Goal: Browse casually: Explore the website without a specific task or goal

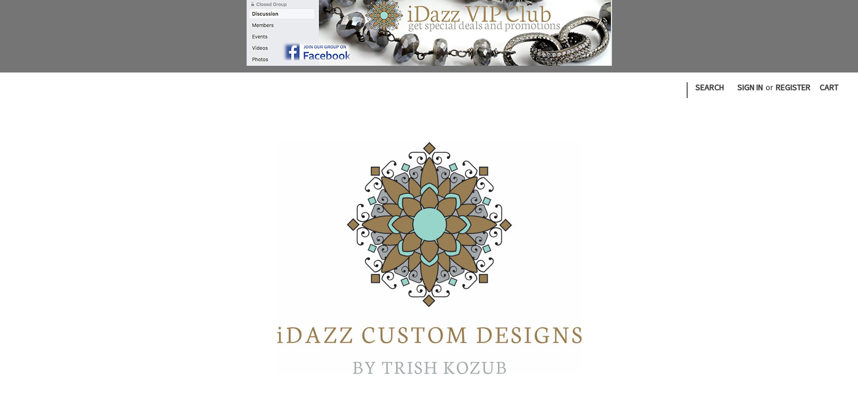
scroll to position [204, 0]
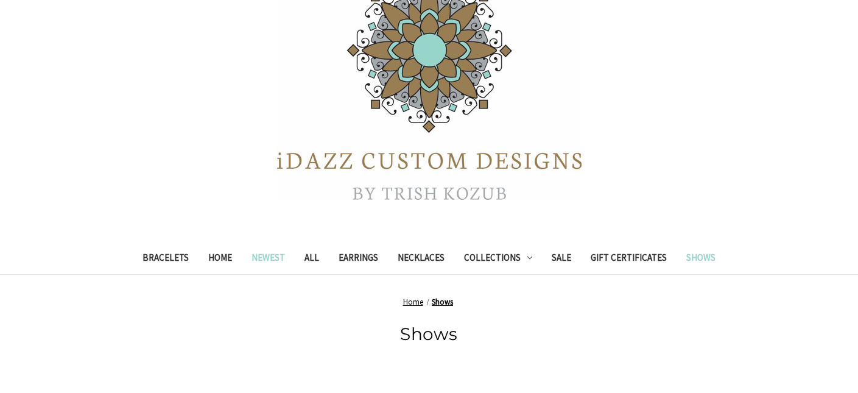
click at [268, 258] on link "Newest" at bounding box center [268, 259] width 53 height 30
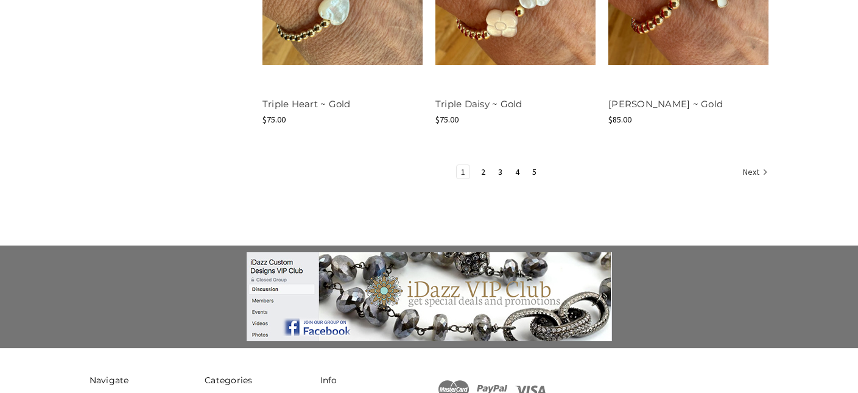
scroll to position [1423, 0]
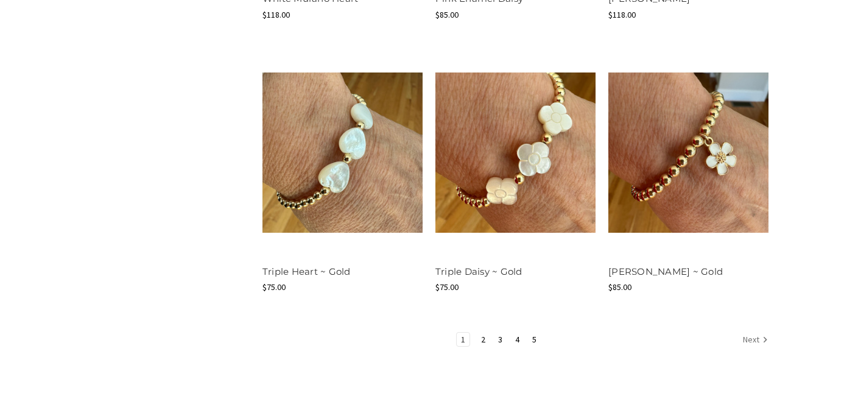
click at [750, 339] on link "Next" at bounding box center [754, 341] width 30 height 16
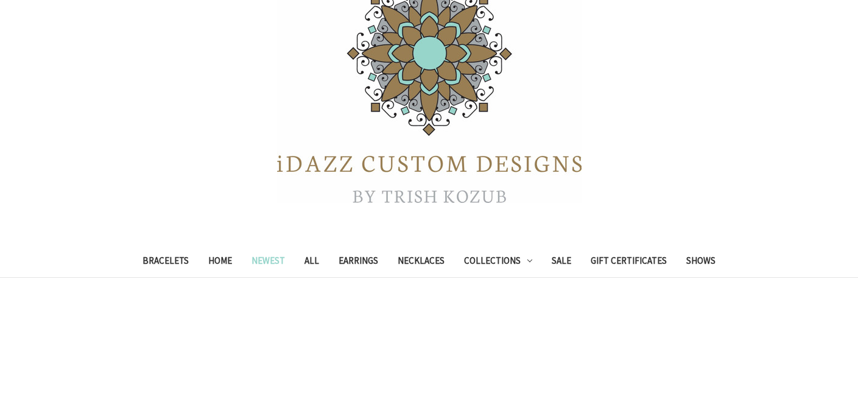
scroll to position [211, 0]
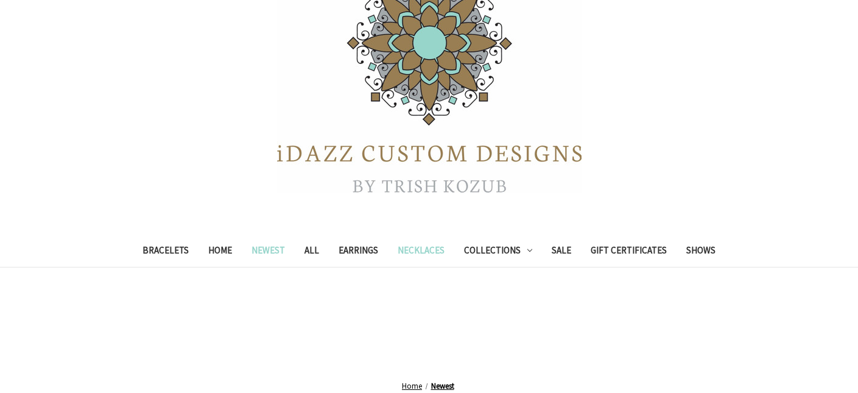
click at [409, 250] on link "Necklaces" at bounding box center [421, 252] width 66 height 30
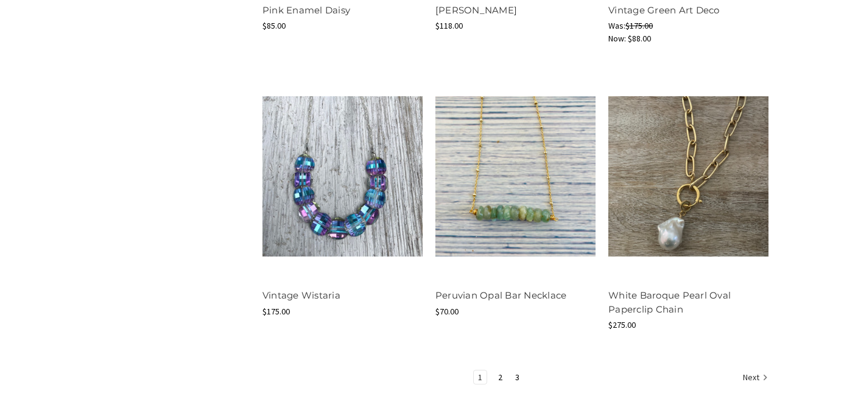
scroll to position [1569, 0]
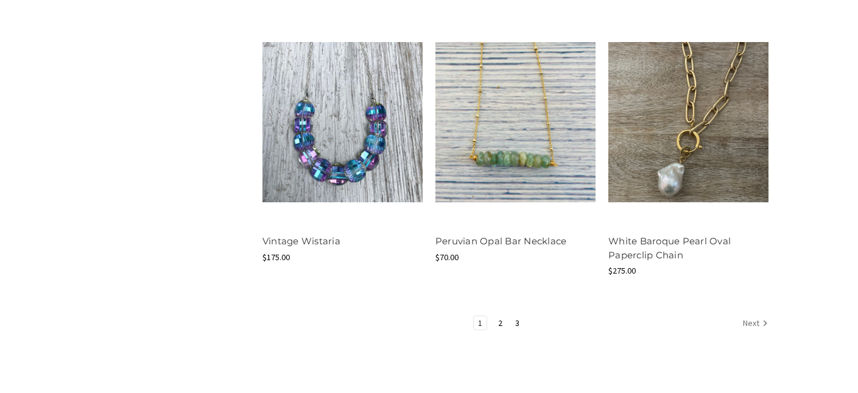
click at [756, 323] on link "Next" at bounding box center [754, 324] width 30 height 16
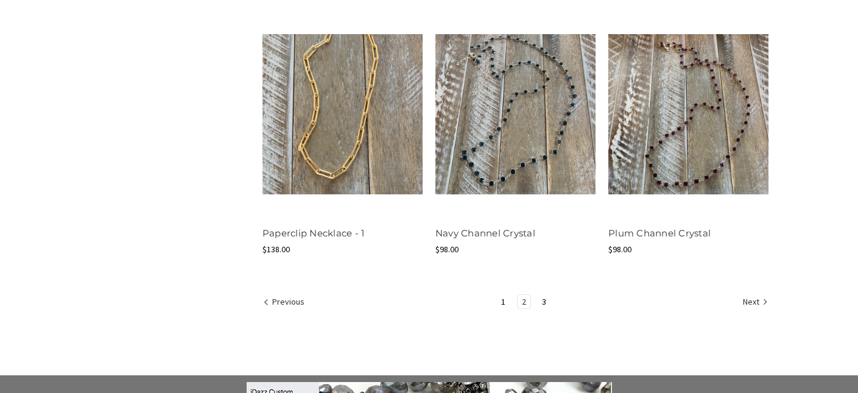
scroll to position [1586, 0]
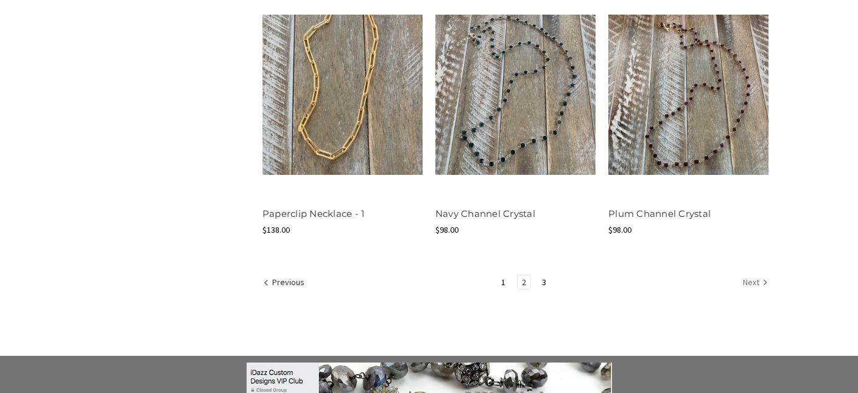
drag, startPoint x: 750, startPoint y: 280, endPoint x: 692, endPoint y: 290, distance: 59.3
click at [750, 280] on link "Next" at bounding box center [754, 283] width 30 height 16
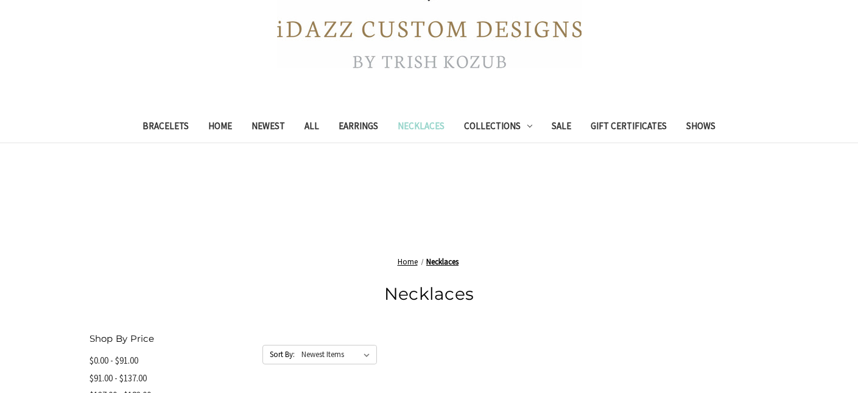
scroll to position [308, 0]
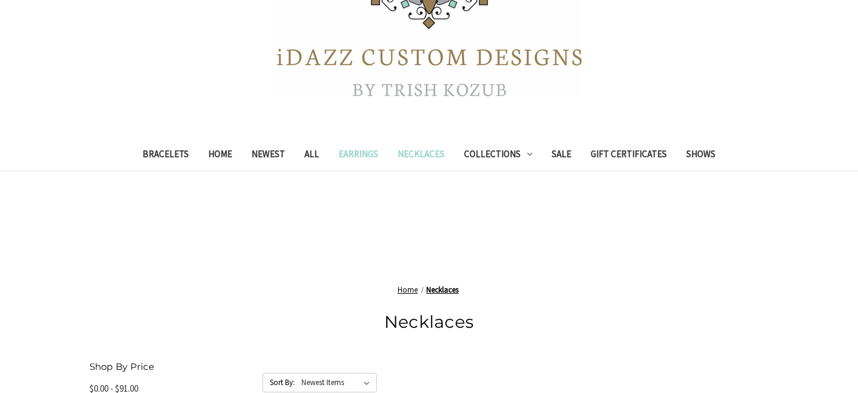
click at [347, 153] on link "Earrings" at bounding box center [358, 156] width 59 height 30
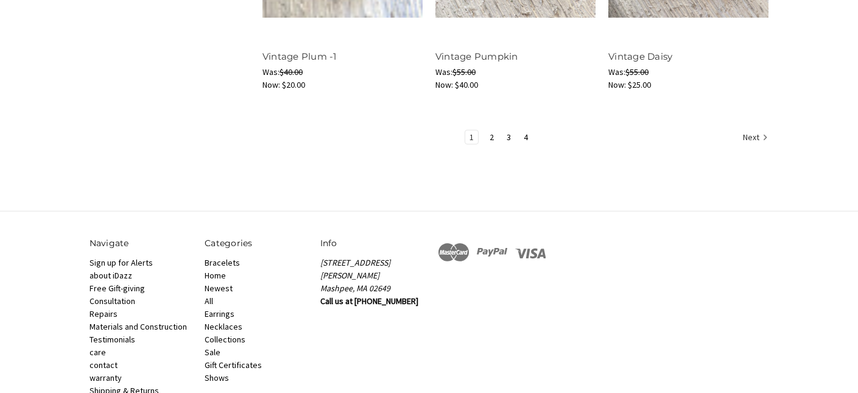
scroll to position [1471, 0]
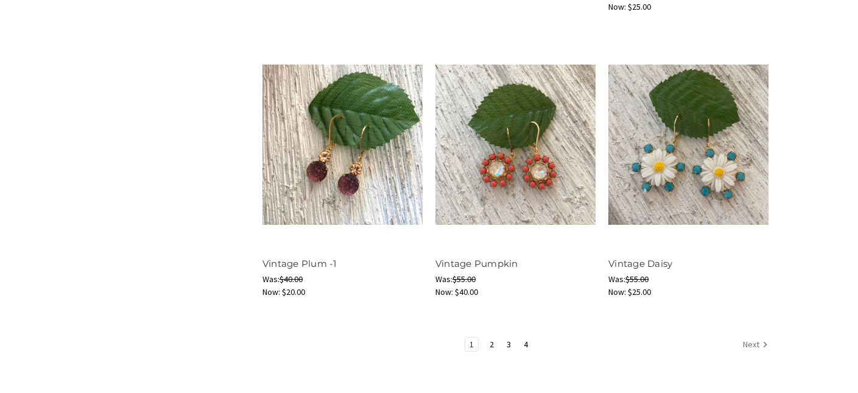
click at [754, 342] on link "Next" at bounding box center [754, 345] width 30 height 16
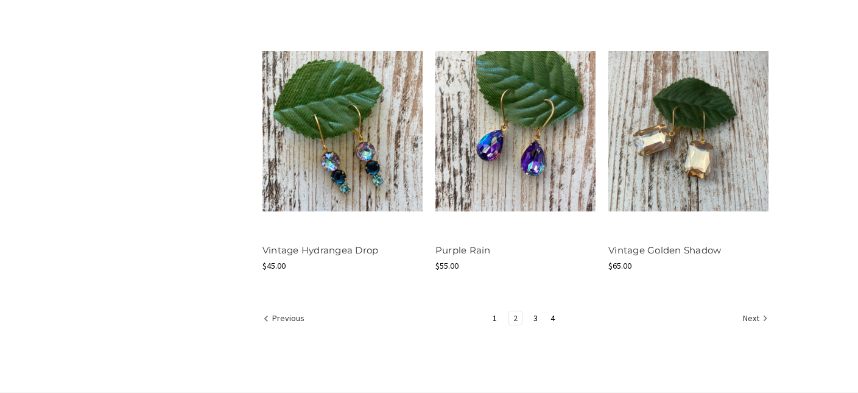
scroll to position [1504, 0]
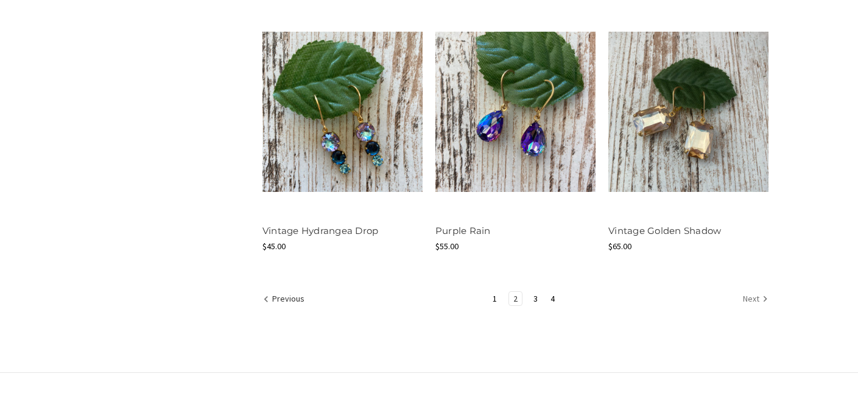
click at [752, 297] on link "Next" at bounding box center [754, 300] width 30 height 16
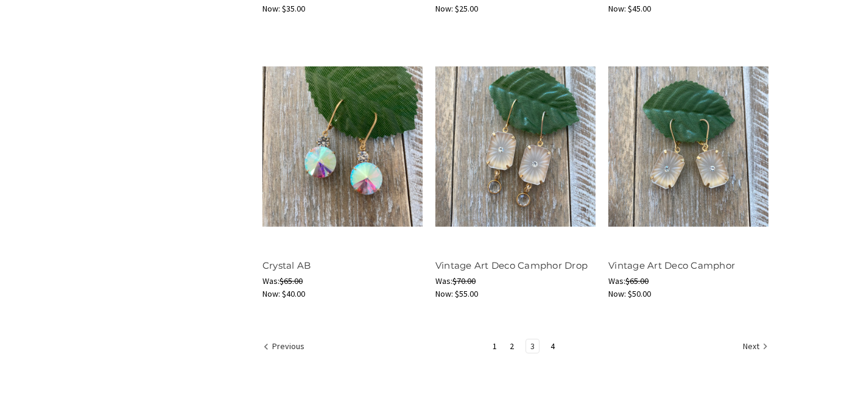
scroll to position [1502, 0]
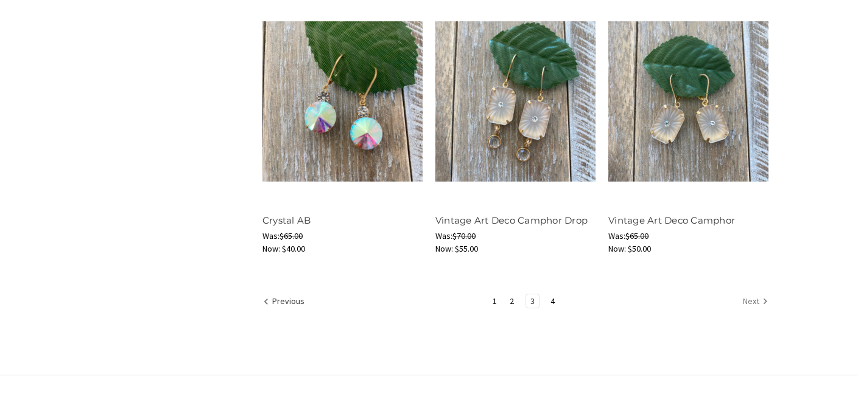
click at [752, 301] on link "Next" at bounding box center [754, 302] width 30 height 16
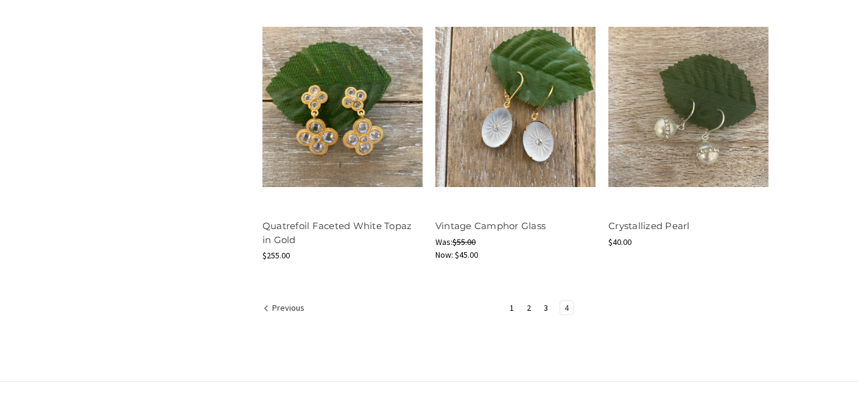
scroll to position [1065, 0]
